Goal: Information Seeking & Learning: Learn about a topic

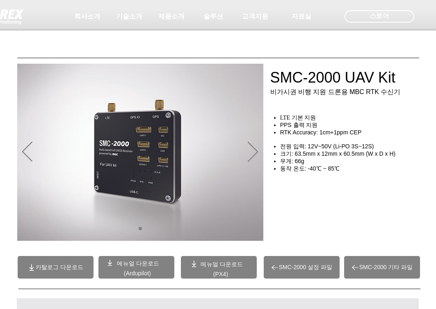
drag, startPoint x: 371, startPoint y: 79, endPoint x: 230, endPoint y: 79, distance: 141.2
click at [197, 78] on div at bounding box center [218, 61] width 436 height 122
click at [379, 90] on div at bounding box center [218, 61] width 436 height 122
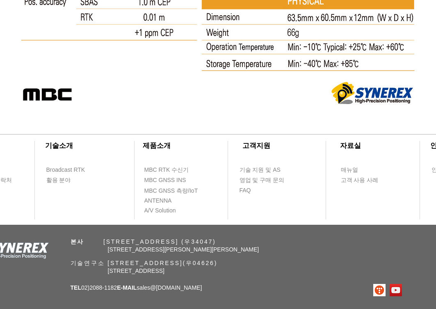
scroll to position [4558, 0]
